Goal: Task Accomplishment & Management: Use online tool/utility

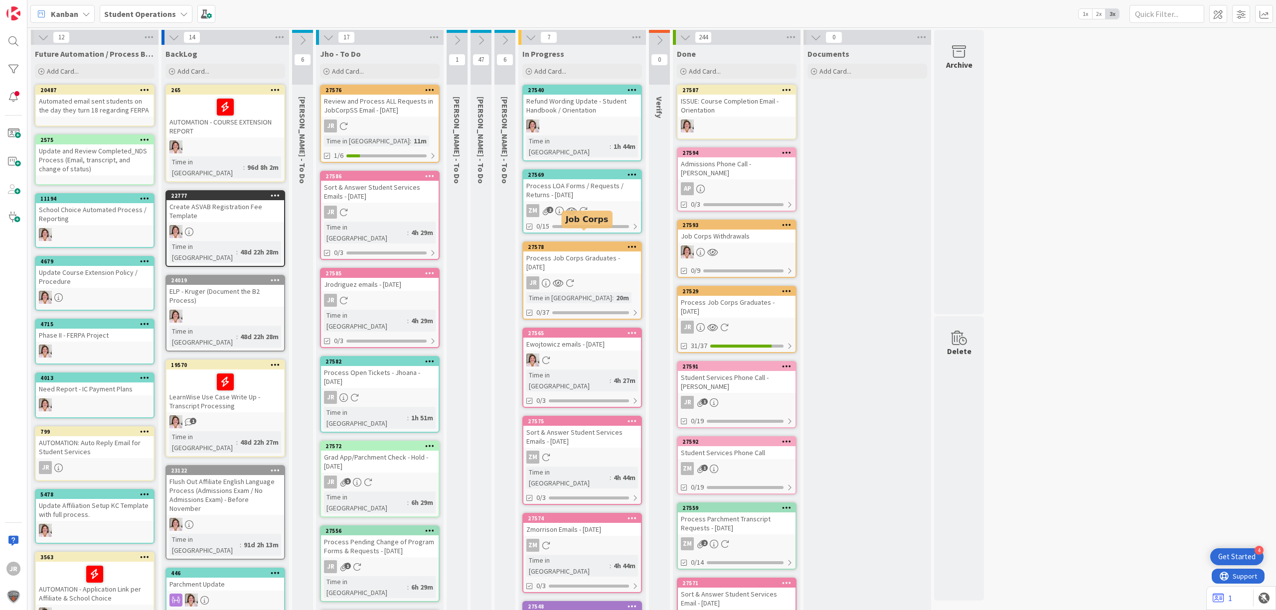
click at [592, 252] on div "Process Job Corps Graduates - [DATE]" at bounding box center [582, 263] width 118 height 22
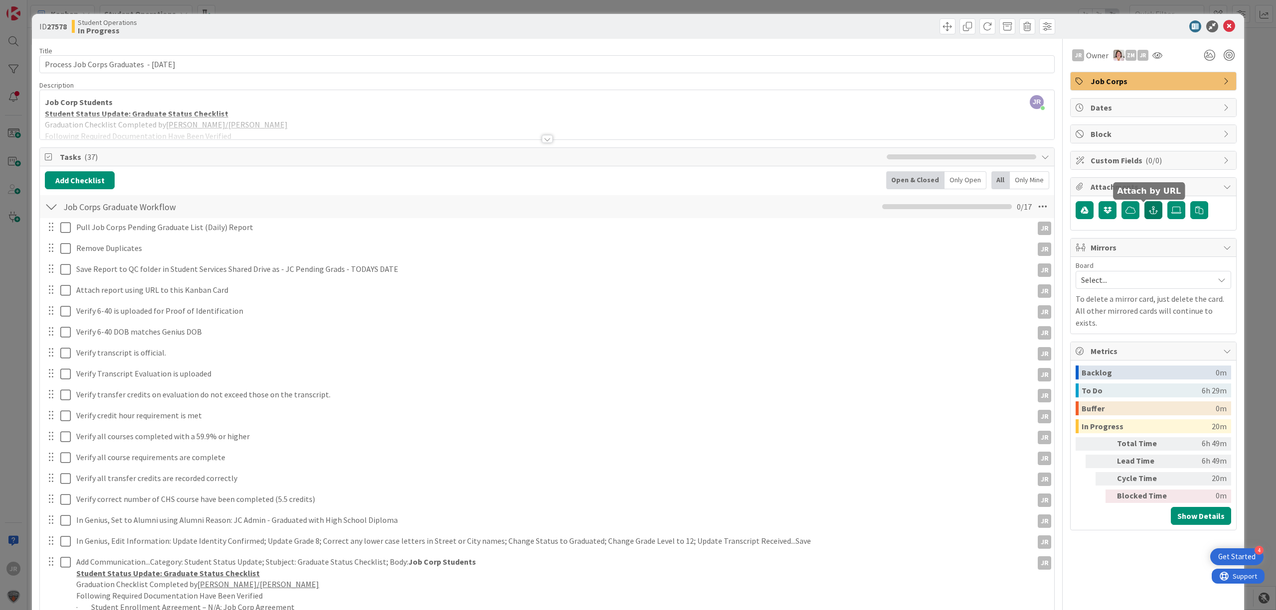
click at [1149, 213] on icon "button" at bounding box center [1153, 210] width 9 height 8
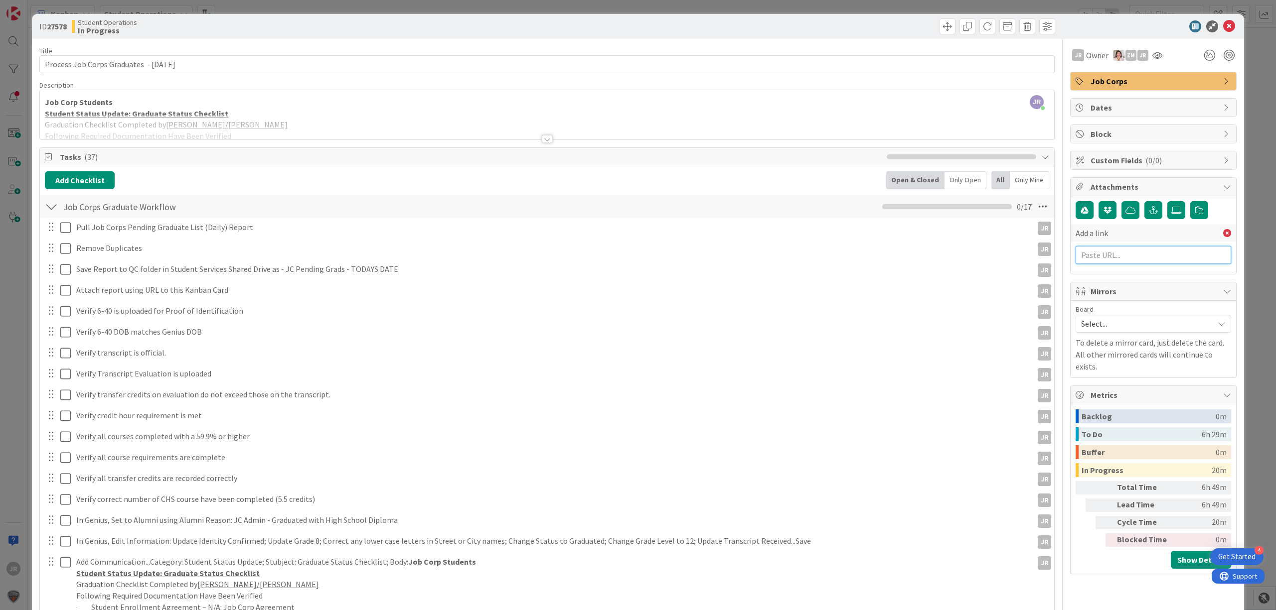
click at [1131, 262] on input "text" at bounding box center [1152, 255] width 155 height 18
paste input "[URL][DOMAIN_NAME]"
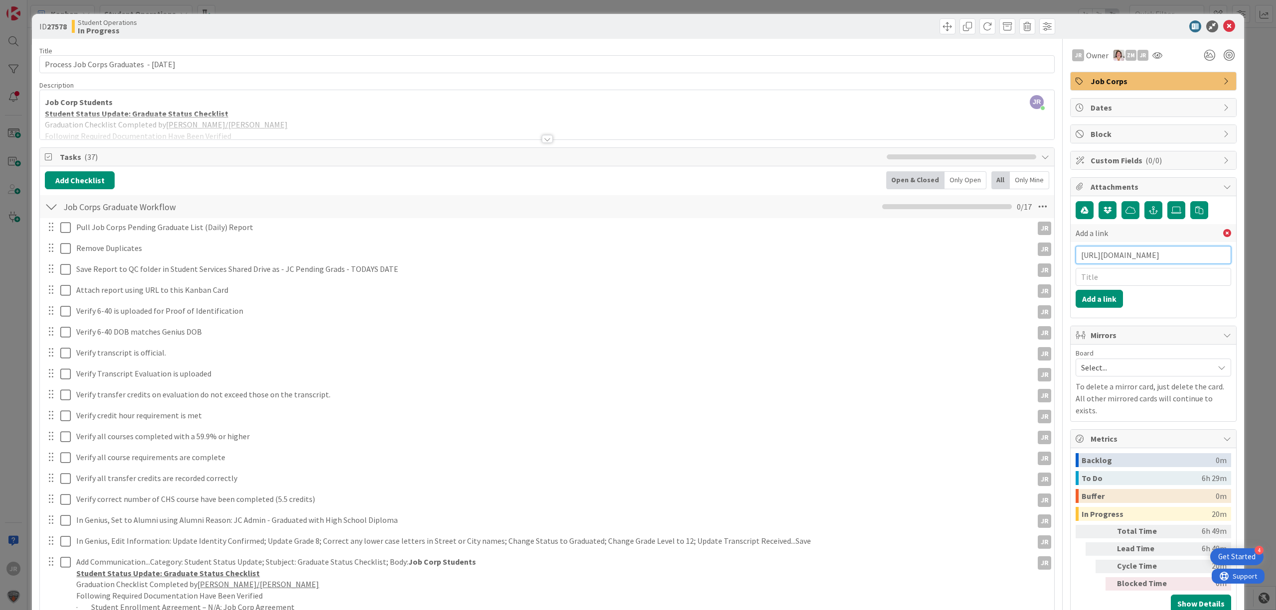
type input "[URL][DOMAIN_NAME]"
click at [1119, 283] on input "text" at bounding box center [1152, 277] width 155 height 18
type input "JC Pending Grads [DATE]"
click button "Add a link" at bounding box center [1098, 299] width 47 height 18
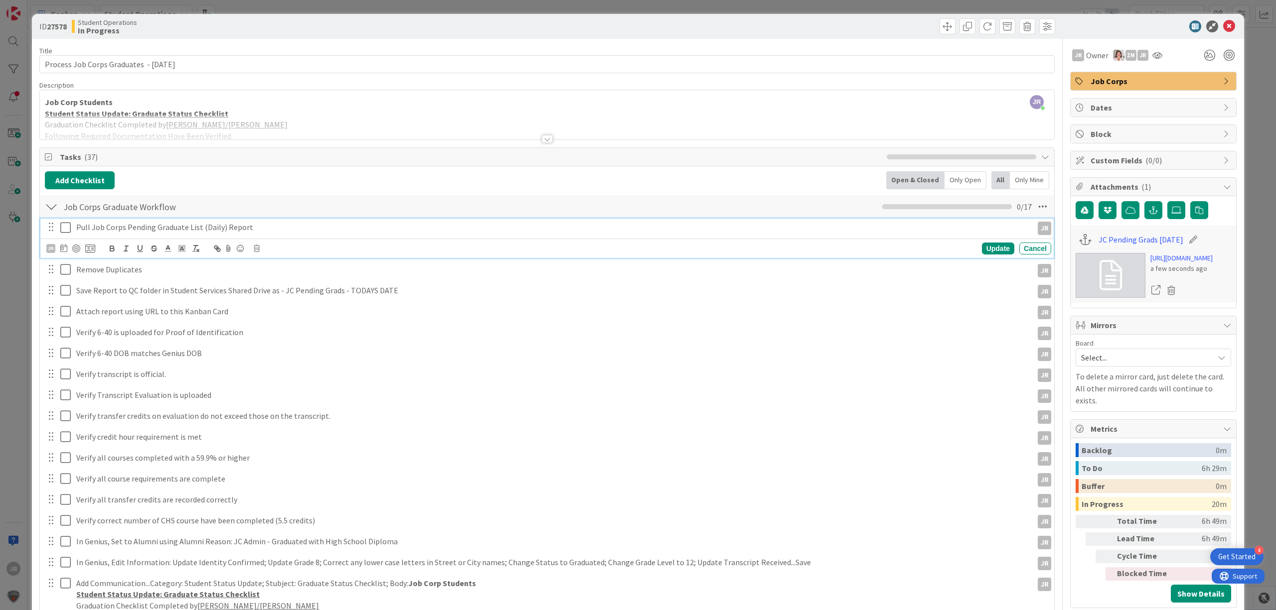
click at [62, 230] on icon at bounding box center [67, 228] width 15 height 12
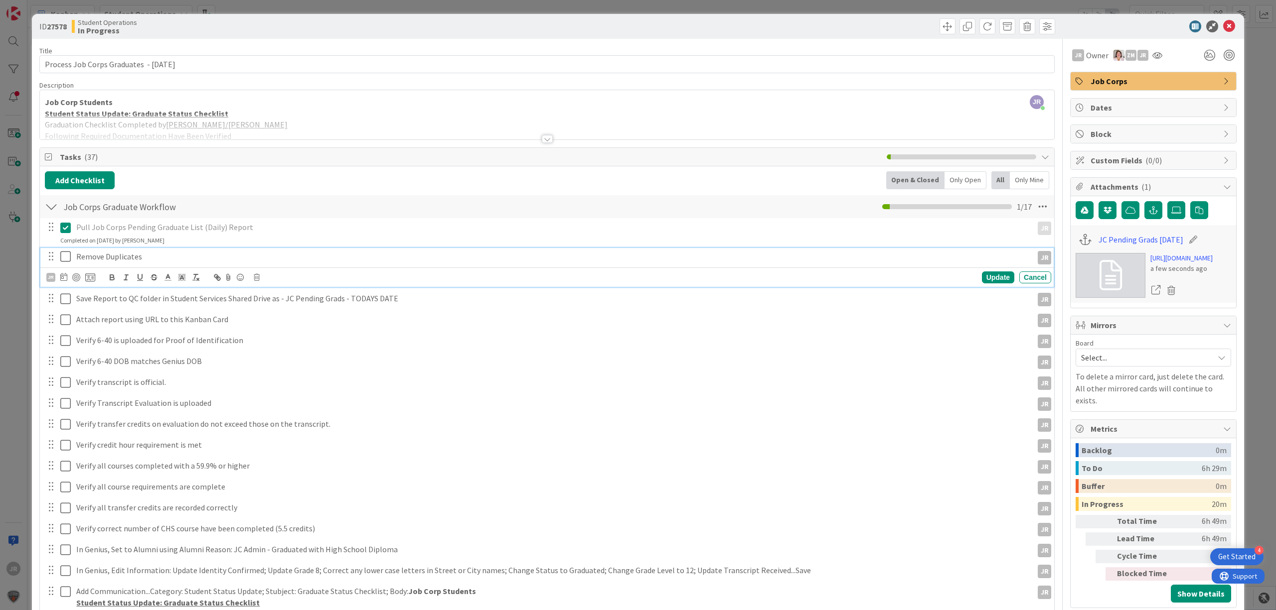
click at [66, 260] on icon at bounding box center [67, 257] width 15 height 12
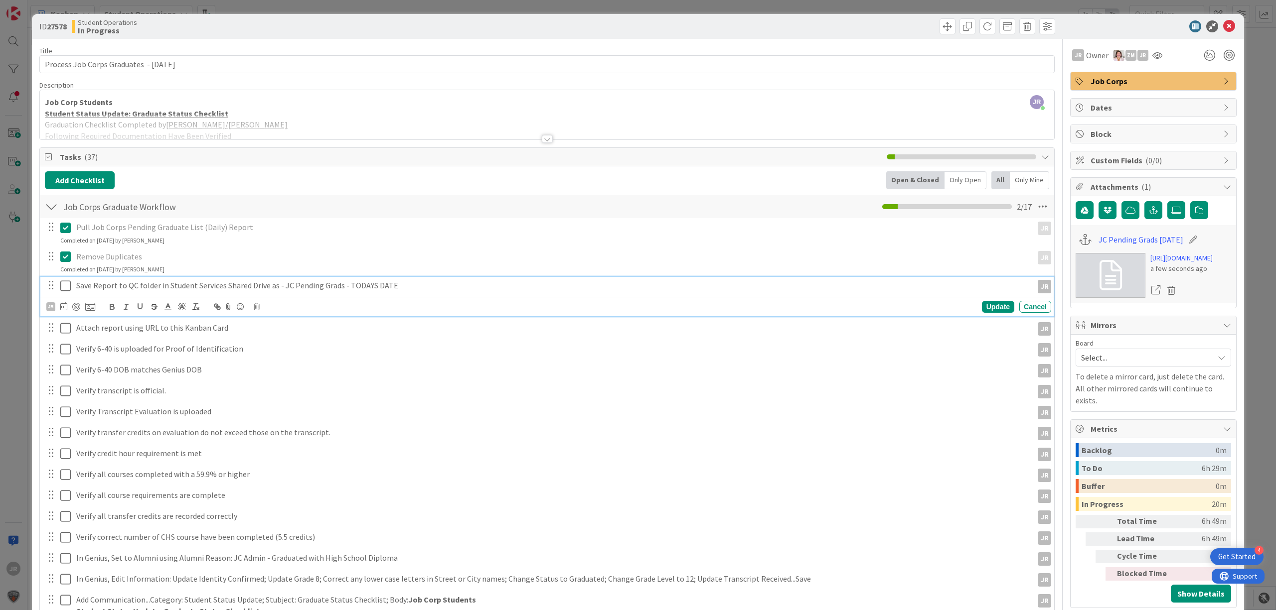
click at [63, 292] on icon at bounding box center [67, 286] width 15 height 12
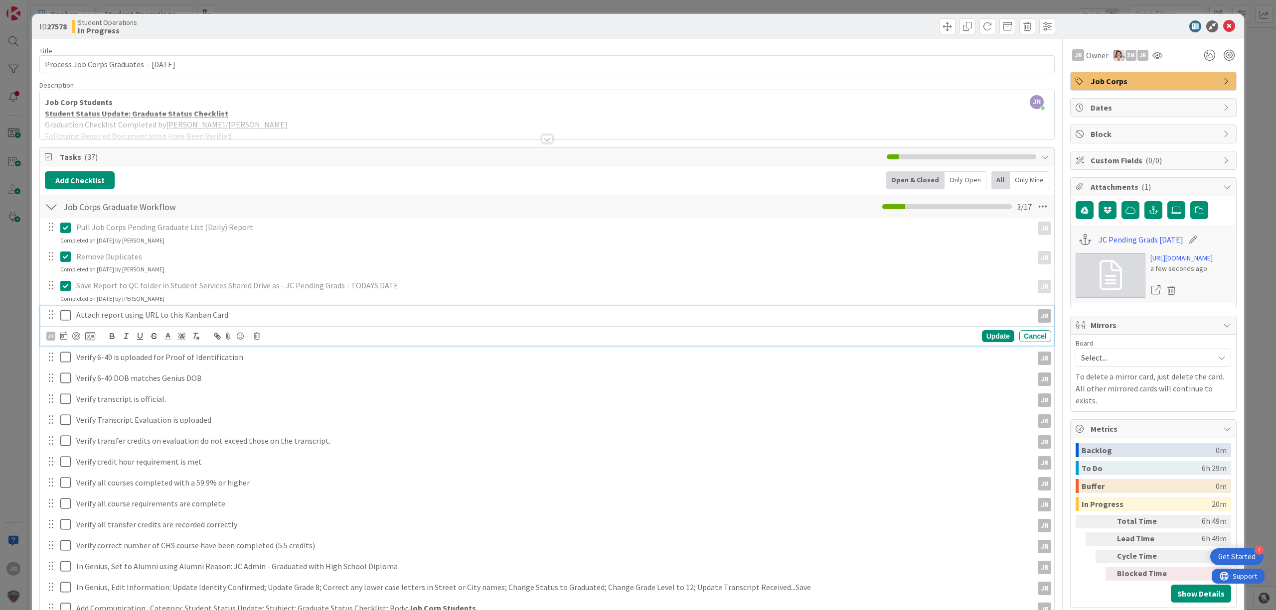
click at [66, 323] on button at bounding box center [66, 315] width 12 height 16
